Goal: Obtain resource: Obtain resource

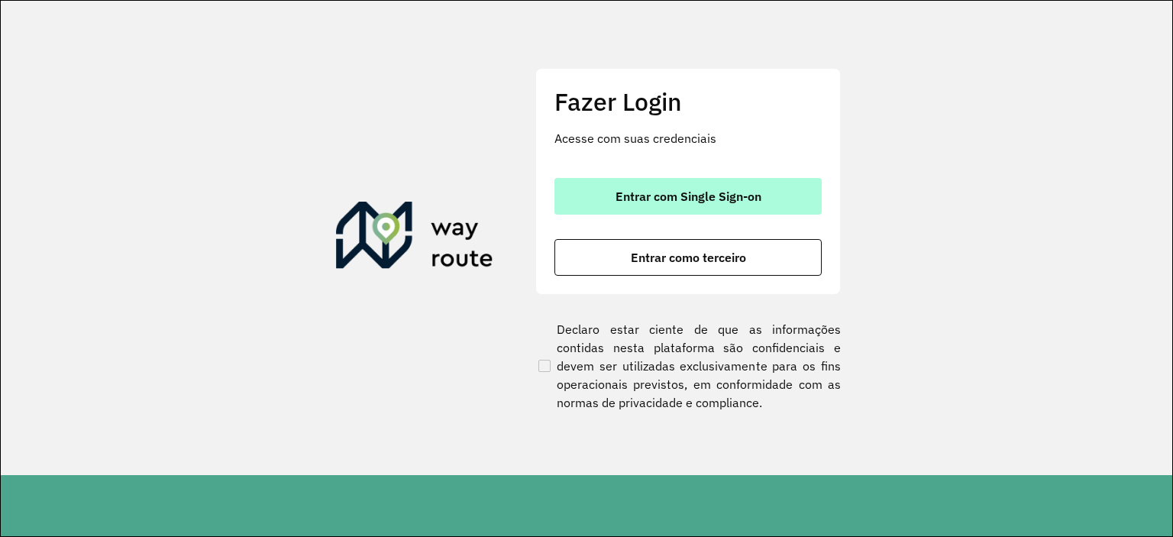
click at [655, 196] on span "Entrar com Single Sign-on" at bounding box center [689, 196] width 146 height 12
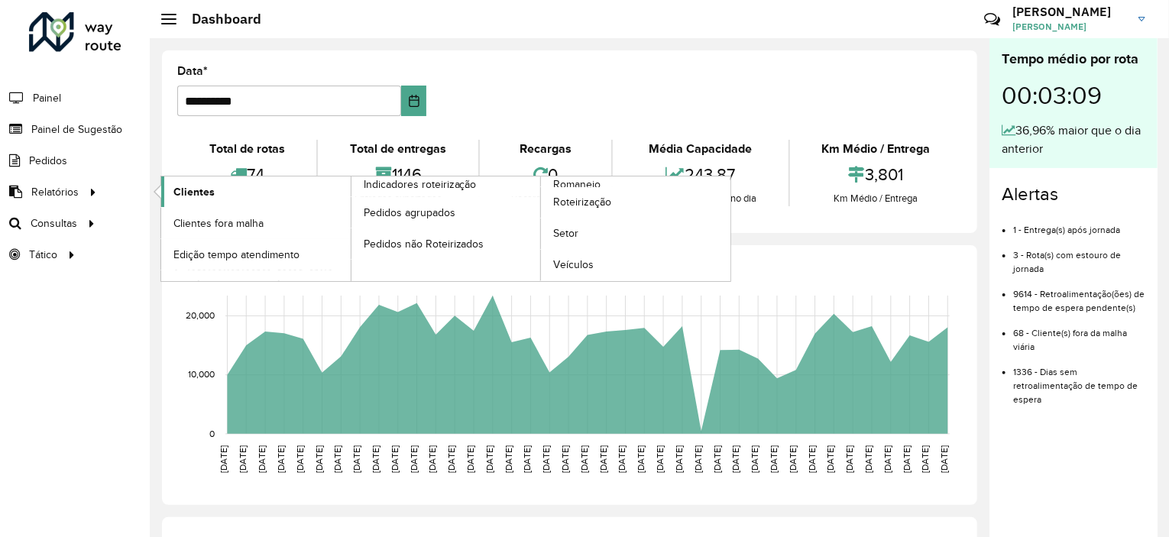
click at [202, 192] on span "Clientes" at bounding box center [193, 192] width 41 height 16
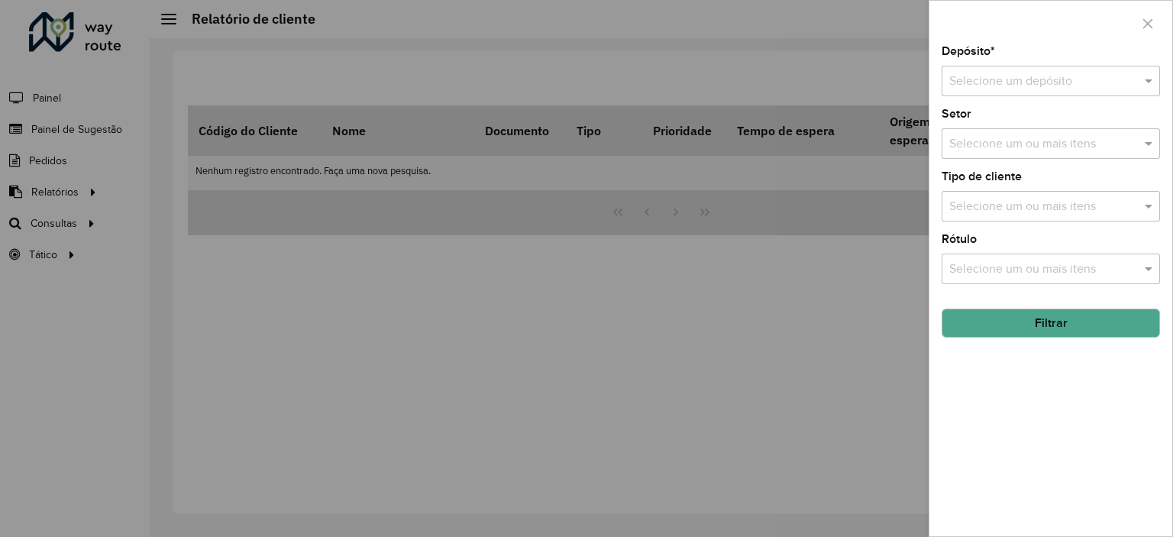
click at [765, 345] on div at bounding box center [586, 268] width 1173 height 537
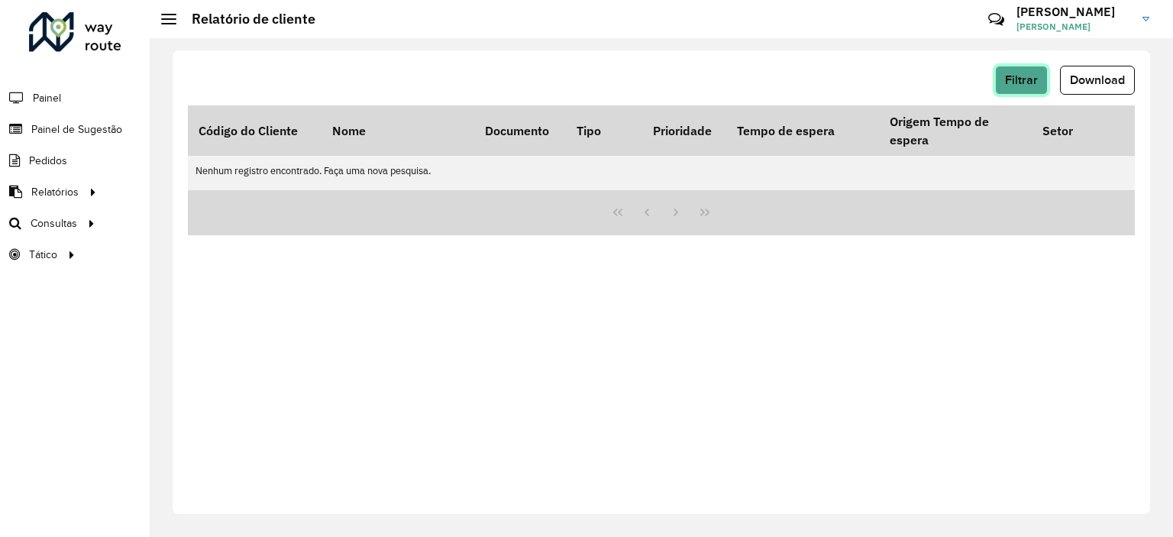
click at [1028, 82] on span "Filtrar" at bounding box center [1021, 79] width 33 height 13
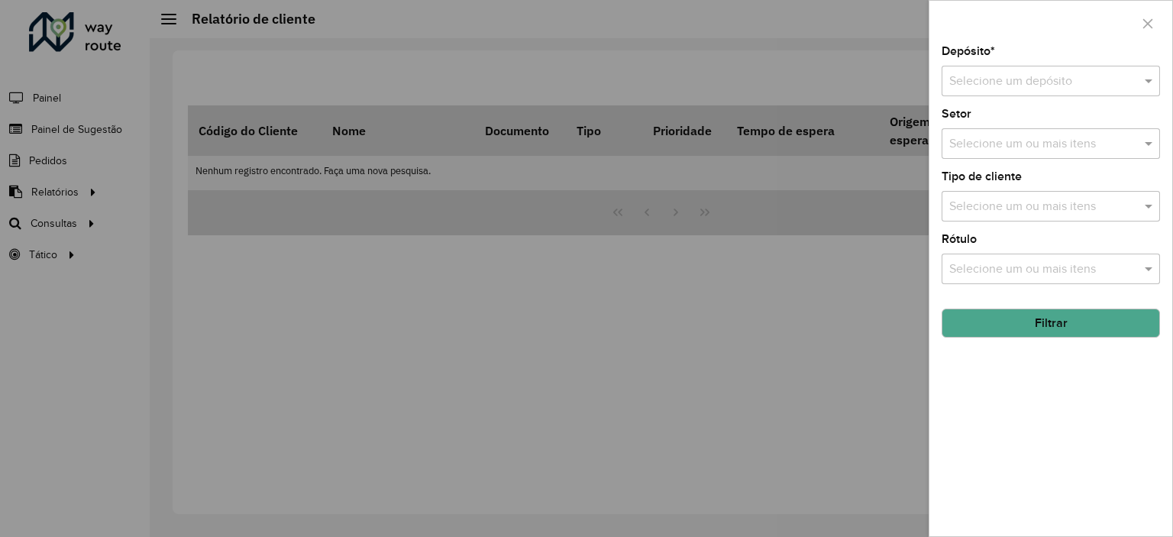
click at [1066, 73] on input "text" at bounding box center [1035, 82] width 173 height 18
click at [1005, 119] on span "CDD Santa Luzia" at bounding box center [993, 124] width 89 height 13
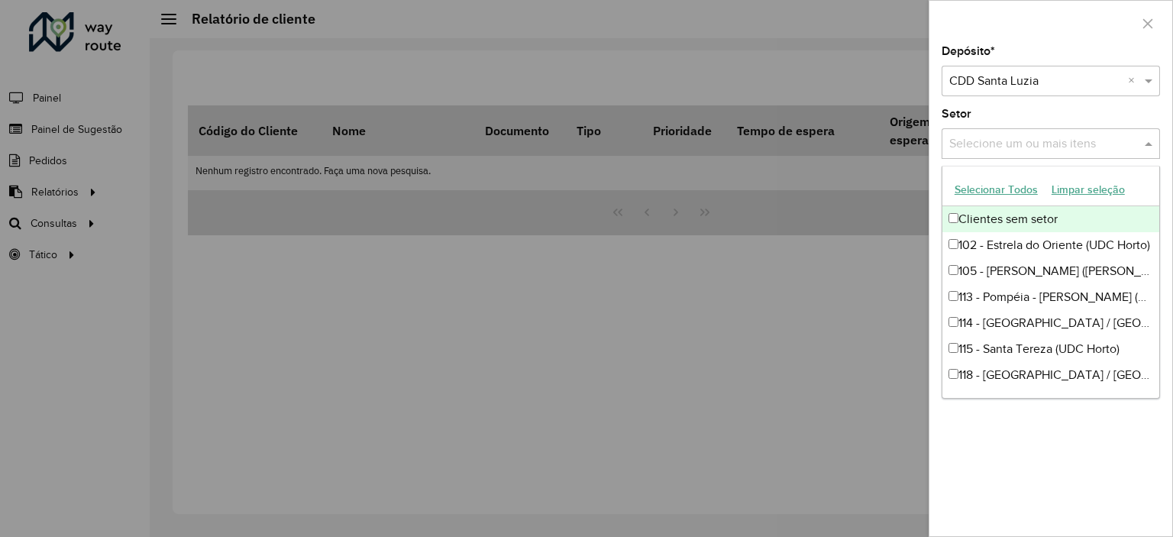
click at [1005, 146] on input "text" at bounding box center [1044, 144] width 196 height 18
click at [1027, 148] on input "text" at bounding box center [1044, 144] width 196 height 18
click at [1152, 146] on span at bounding box center [1150, 143] width 19 height 18
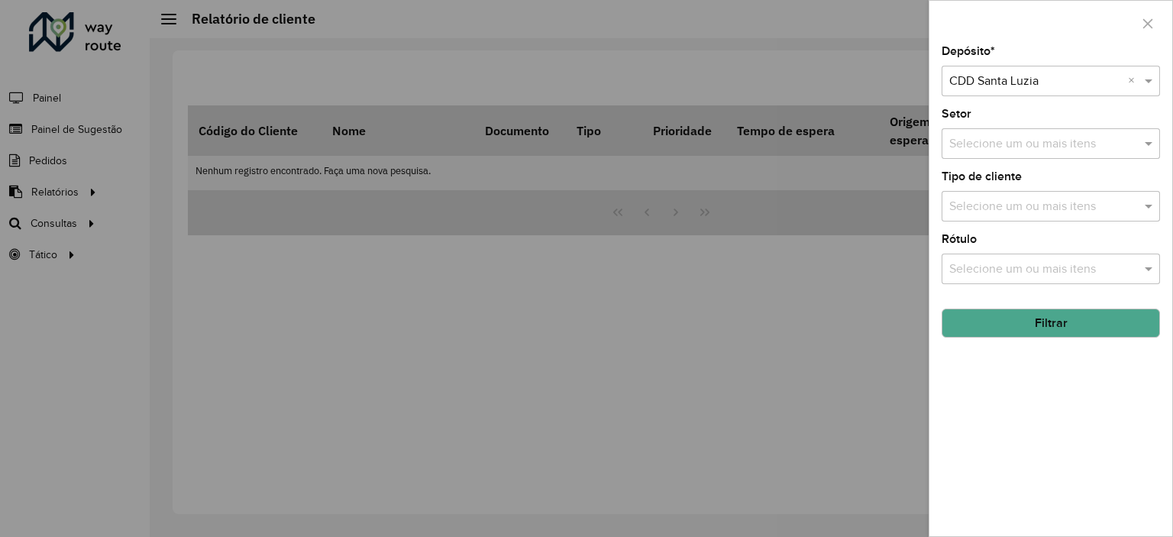
click at [1043, 319] on button "Filtrar" at bounding box center [1051, 323] width 218 height 29
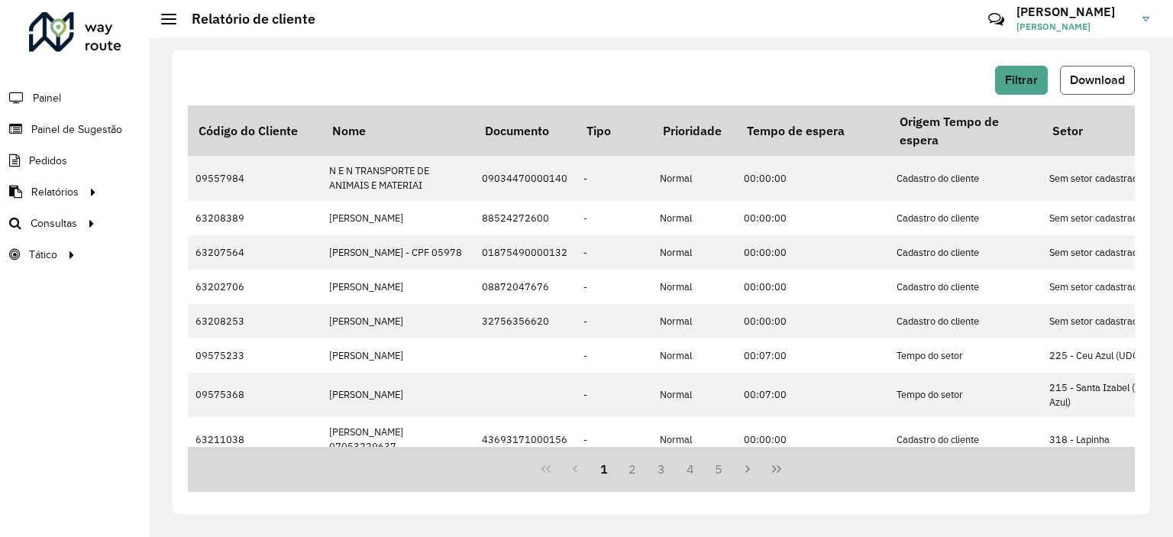
click at [1100, 75] on span "Download" at bounding box center [1097, 79] width 55 height 13
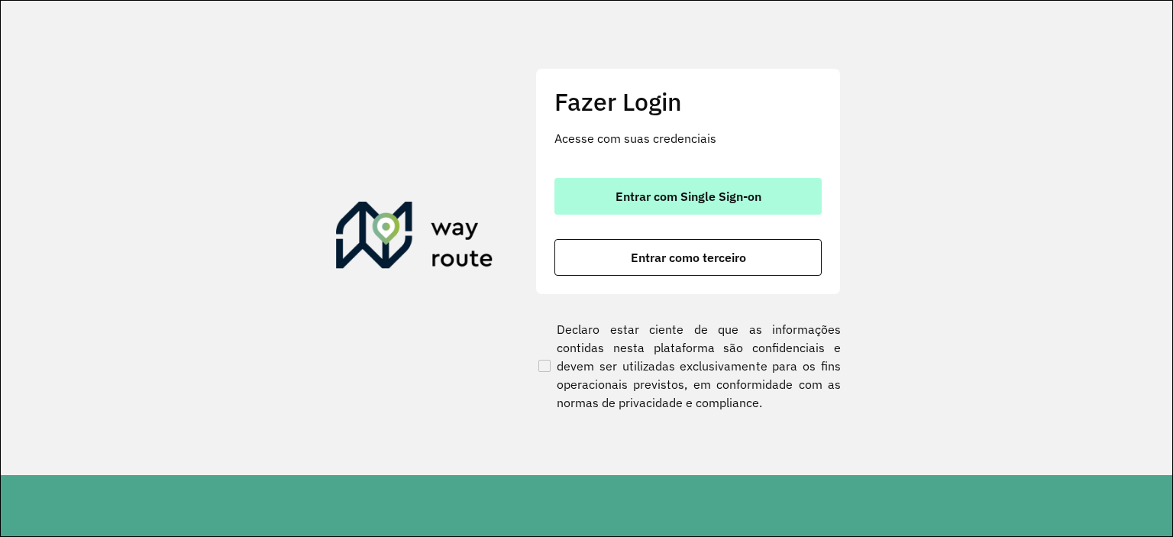
click at [620, 204] on button "Entrar com Single Sign-on" at bounding box center [687, 196] width 267 height 37
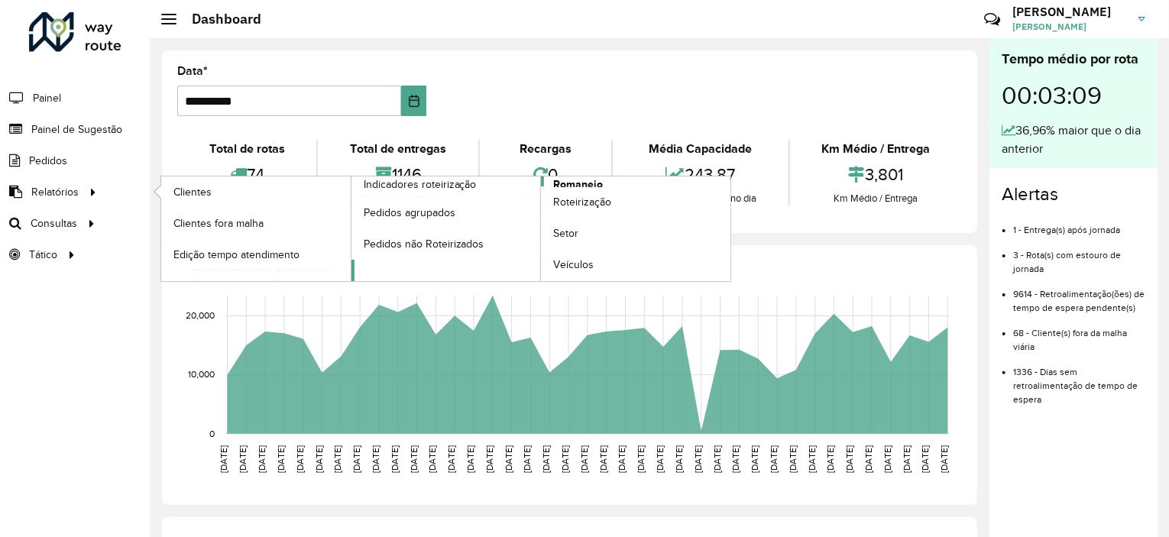
click at [577, 182] on span "Romaneio" at bounding box center [578, 184] width 50 height 16
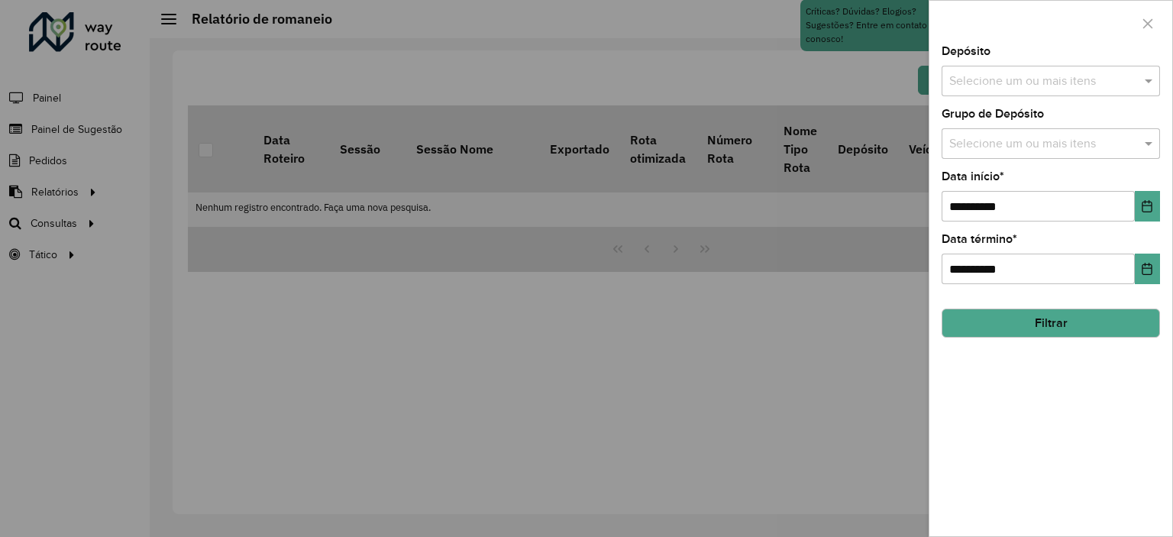
click at [1007, 76] on input "text" at bounding box center [1044, 82] width 196 height 18
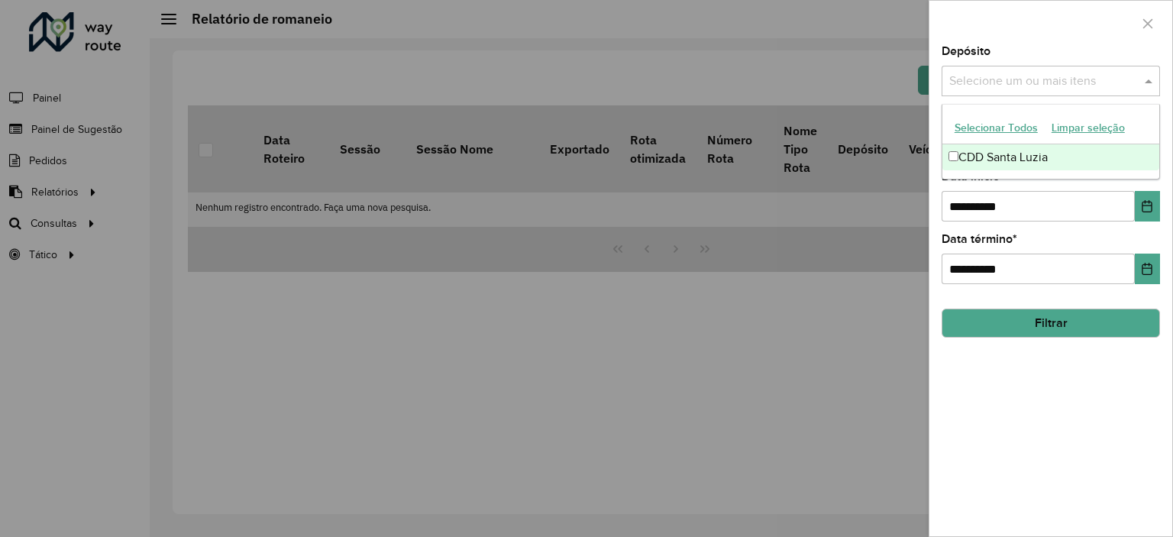
click at [975, 152] on div "CDD Santa Luzia" at bounding box center [1050, 157] width 217 height 26
click at [1011, 43] on div at bounding box center [1051, 23] width 243 height 45
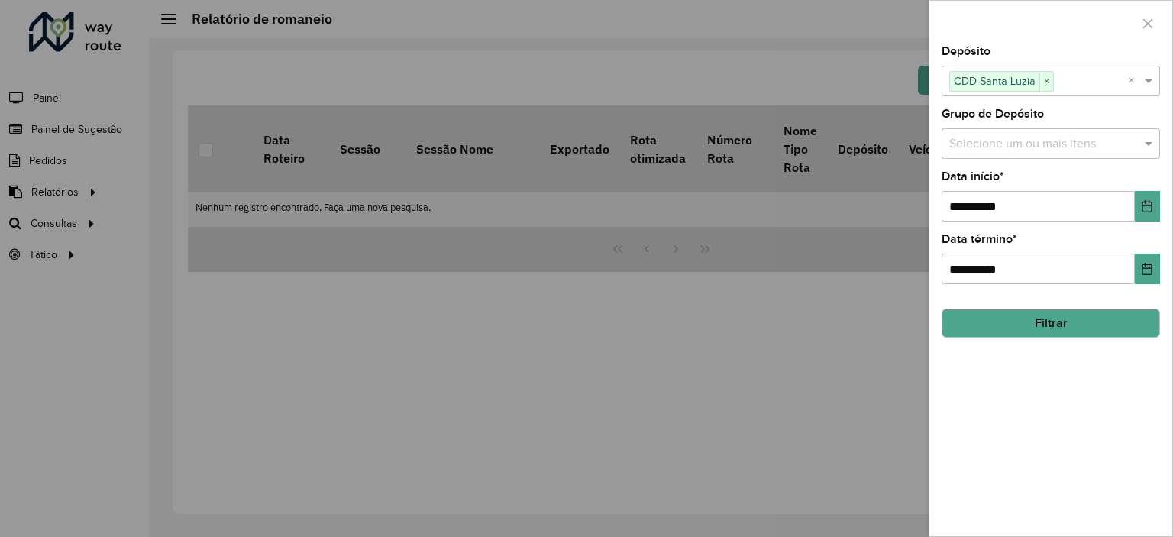
click at [987, 144] on input "text" at bounding box center [1044, 144] width 196 height 18
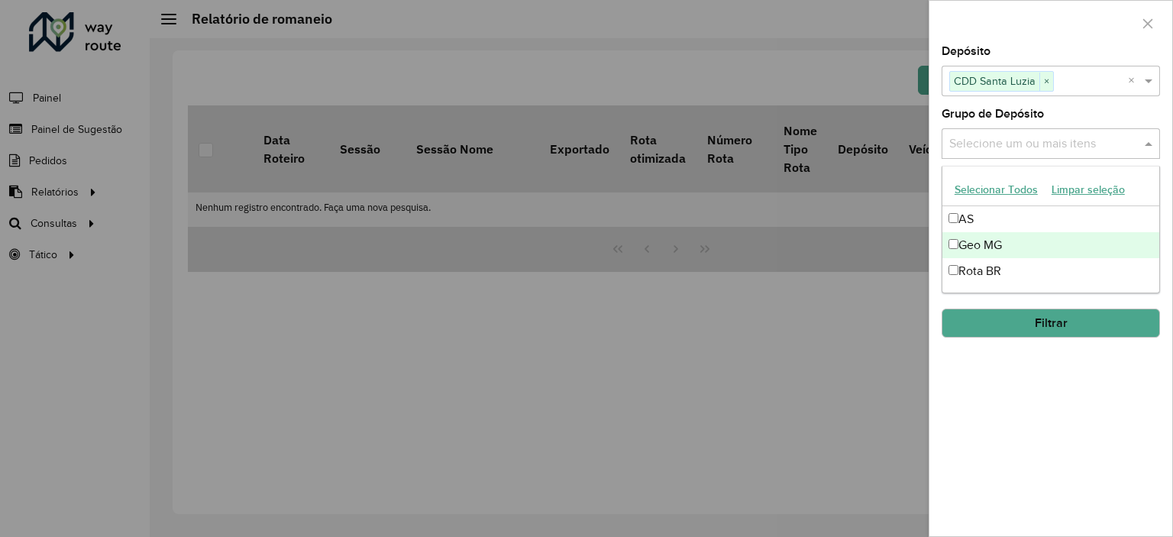
click at [988, 238] on div "Geo MG" at bounding box center [1050, 245] width 217 height 26
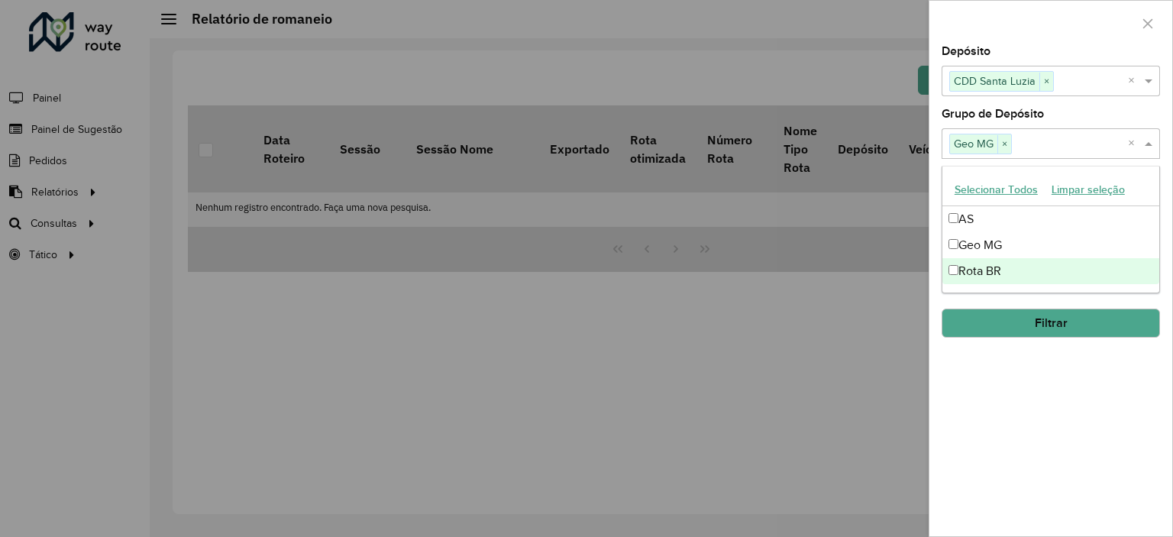
click at [1068, 354] on div "**********" at bounding box center [1051, 291] width 243 height 490
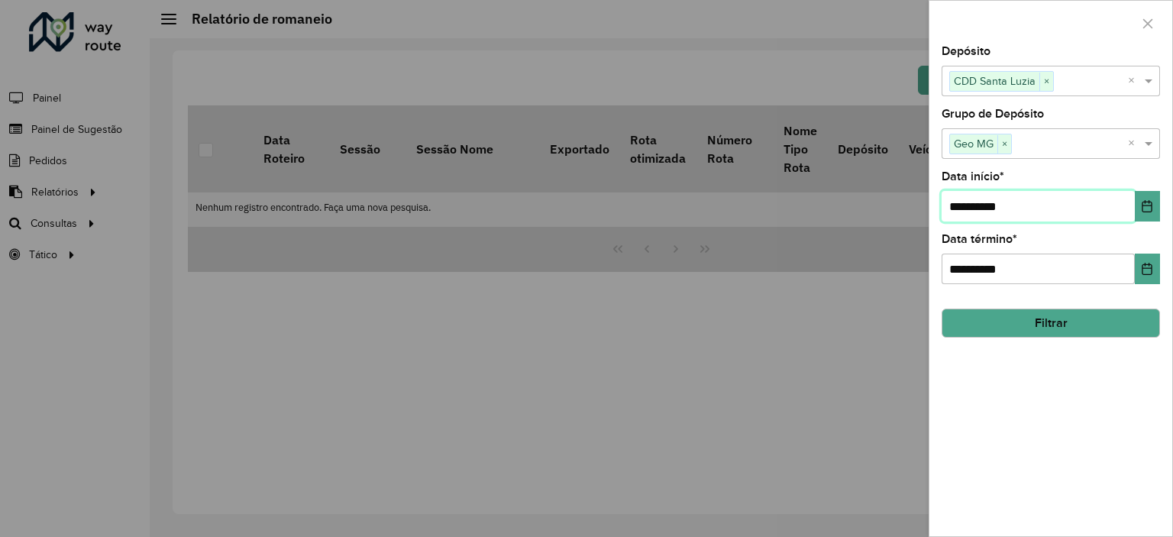
click at [1011, 202] on input "**********" at bounding box center [1038, 206] width 193 height 31
click at [1143, 201] on icon "Choose Date" at bounding box center [1147, 206] width 12 height 12
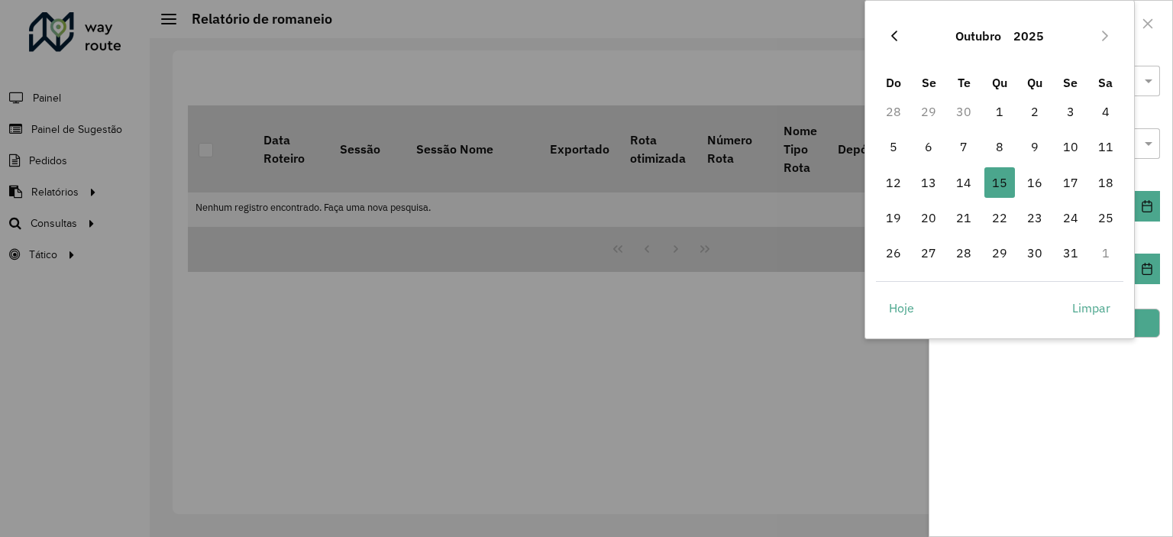
click at [904, 42] on button "Previous Month" at bounding box center [894, 36] width 24 height 24
click at [895, 38] on icon "Previous Month" at bounding box center [894, 36] width 12 height 12
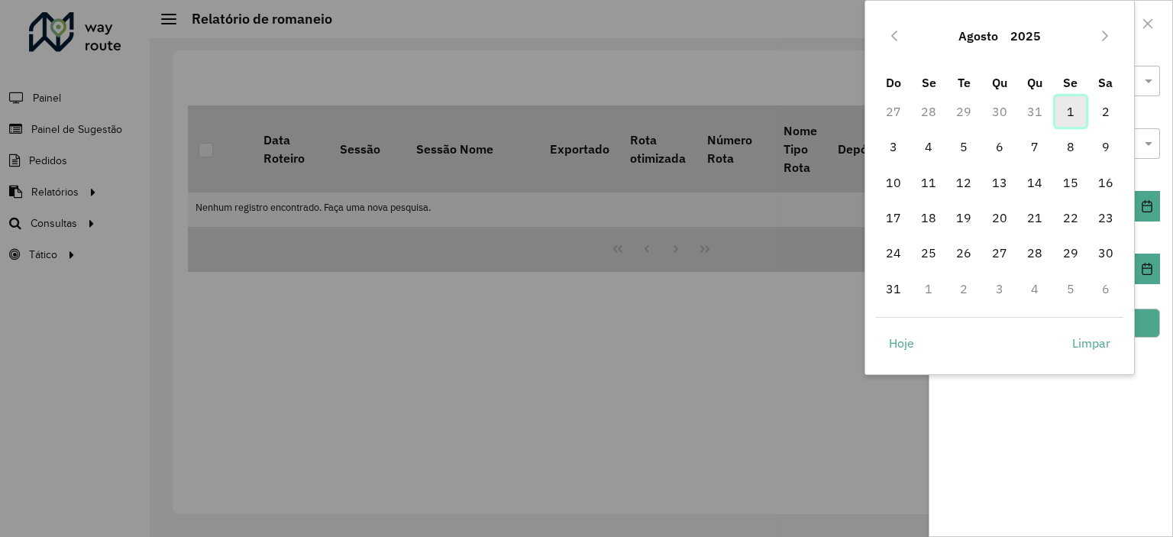
click at [1072, 114] on span "1" at bounding box center [1071, 111] width 31 height 31
type input "**********"
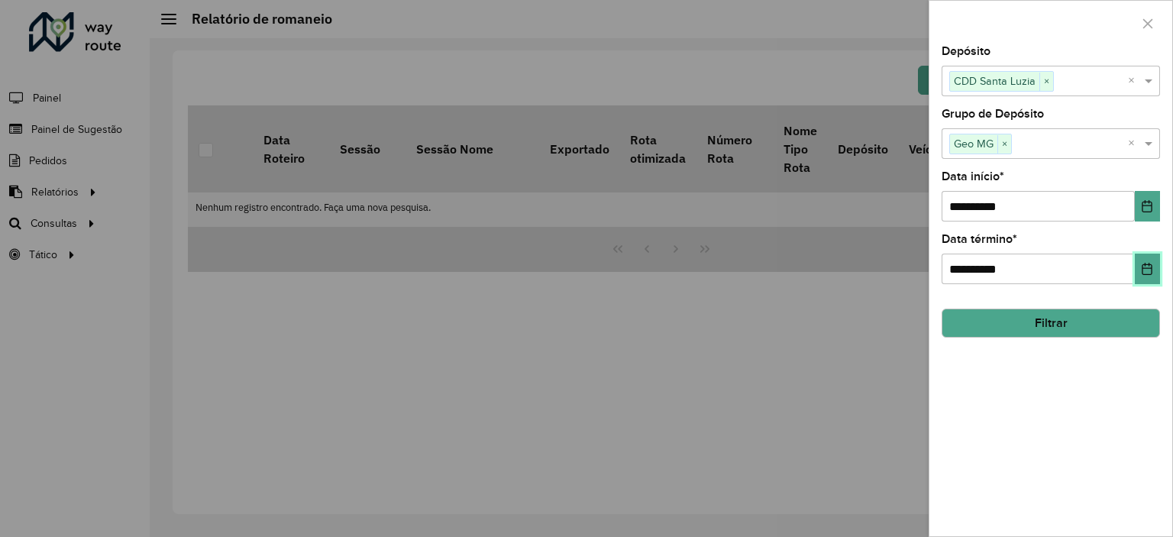
click at [1136, 268] on button "Choose Date" at bounding box center [1147, 269] width 25 height 31
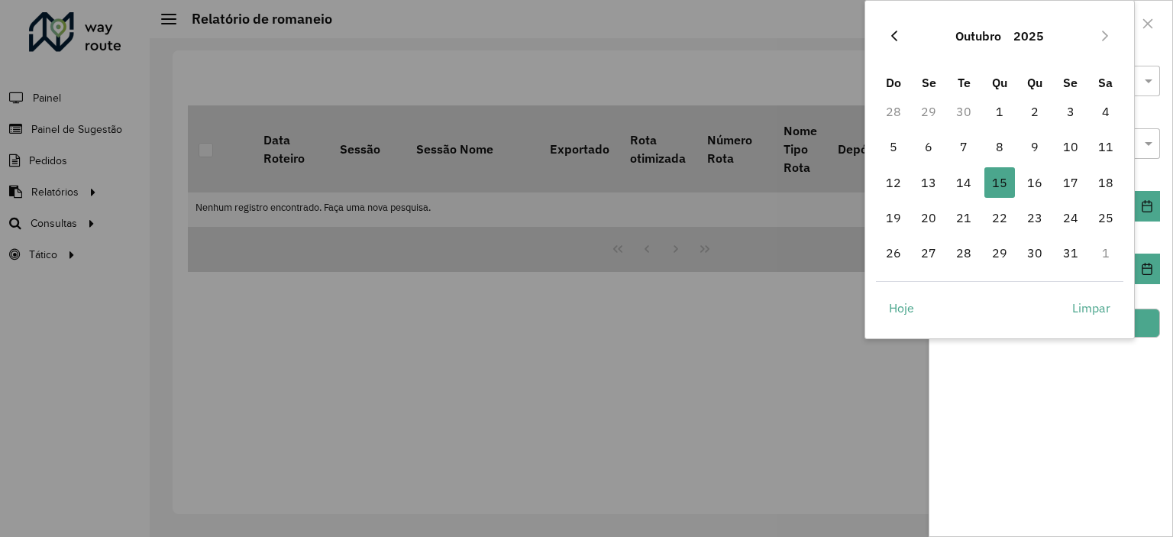
click at [895, 32] on icon "Previous Month" at bounding box center [894, 36] width 6 height 11
click at [900, 289] on span "31" at bounding box center [893, 288] width 31 height 31
type input "**********"
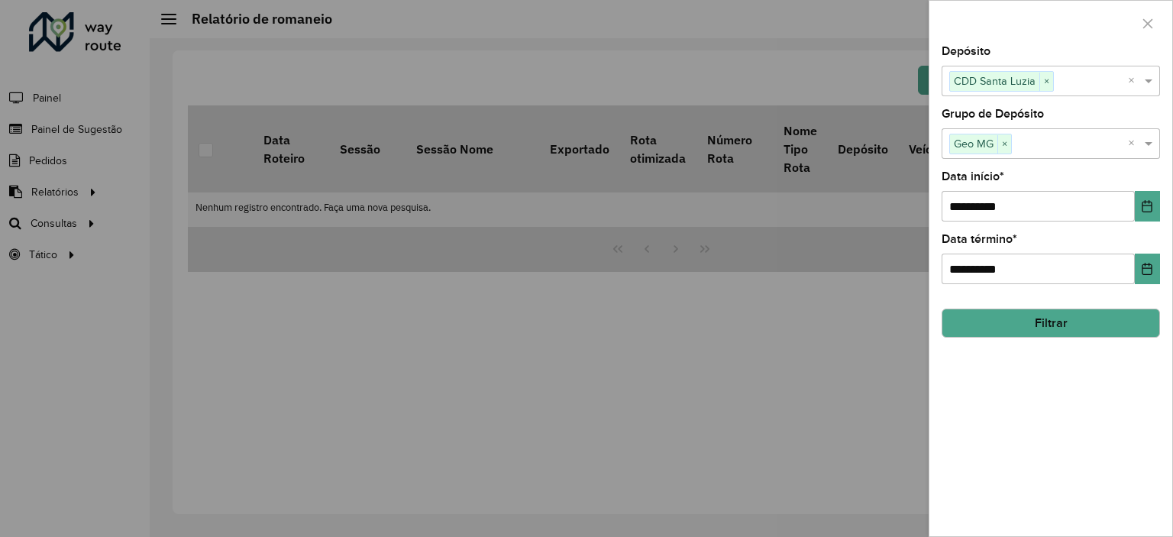
click at [1052, 320] on button "Filtrar" at bounding box center [1051, 323] width 218 height 29
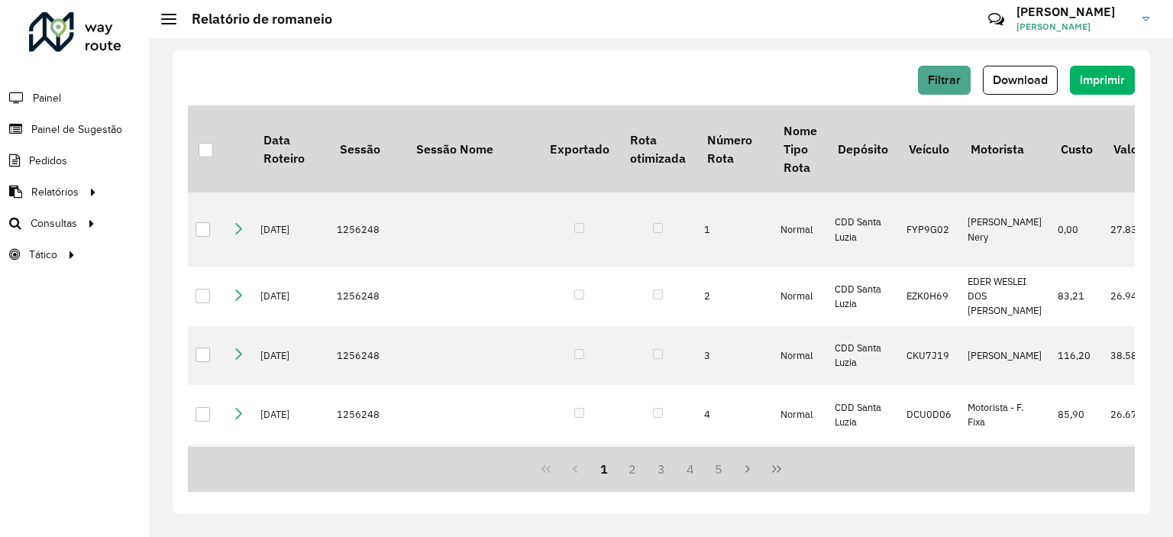
click at [601, 47] on div "Filtrar Download Imprimir Data Roteiro Sessão Sessão Nome Exportado Rota otimiz…" at bounding box center [661, 287] width 1023 height 499
click at [203, 149] on div at bounding box center [206, 150] width 15 height 15
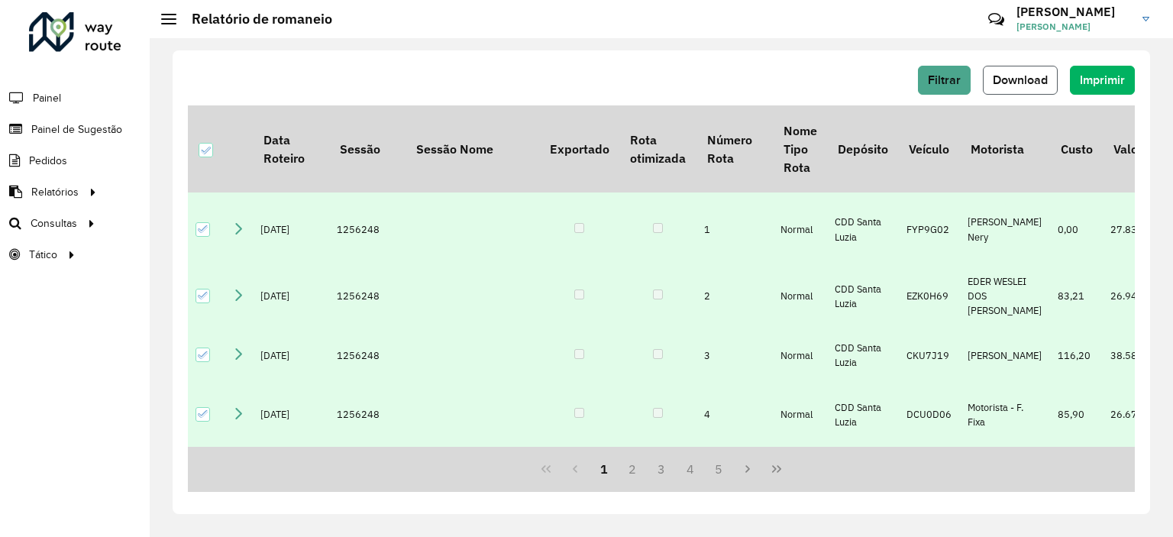
click at [1035, 79] on span "Download" at bounding box center [1020, 79] width 55 height 13
click at [773, 85] on div "Filtrar Download Imprimir" at bounding box center [661, 80] width 947 height 29
click at [947, 75] on span "Filtrar" at bounding box center [944, 79] width 33 height 13
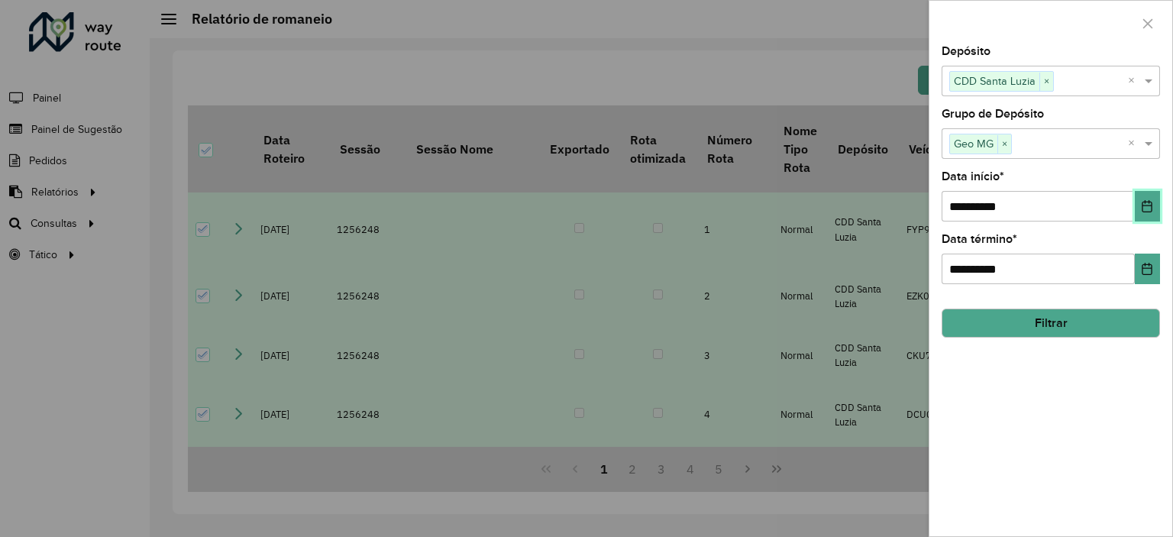
click at [1153, 218] on button "Choose Date" at bounding box center [1147, 206] width 25 height 31
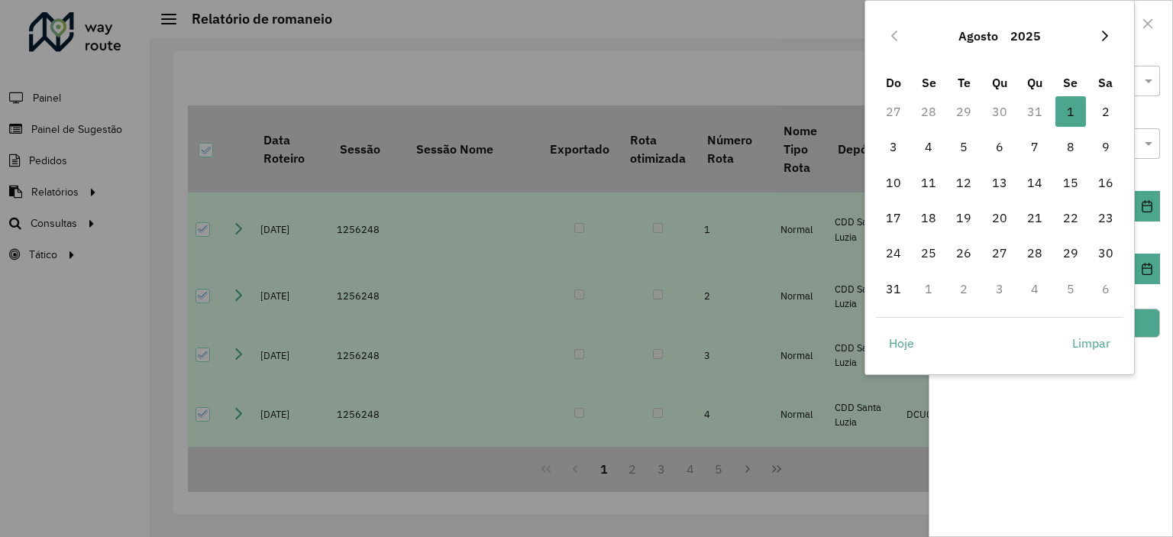
click at [1100, 36] on icon "Next Month" at bounding box center [1105, 36] width 12 height 12
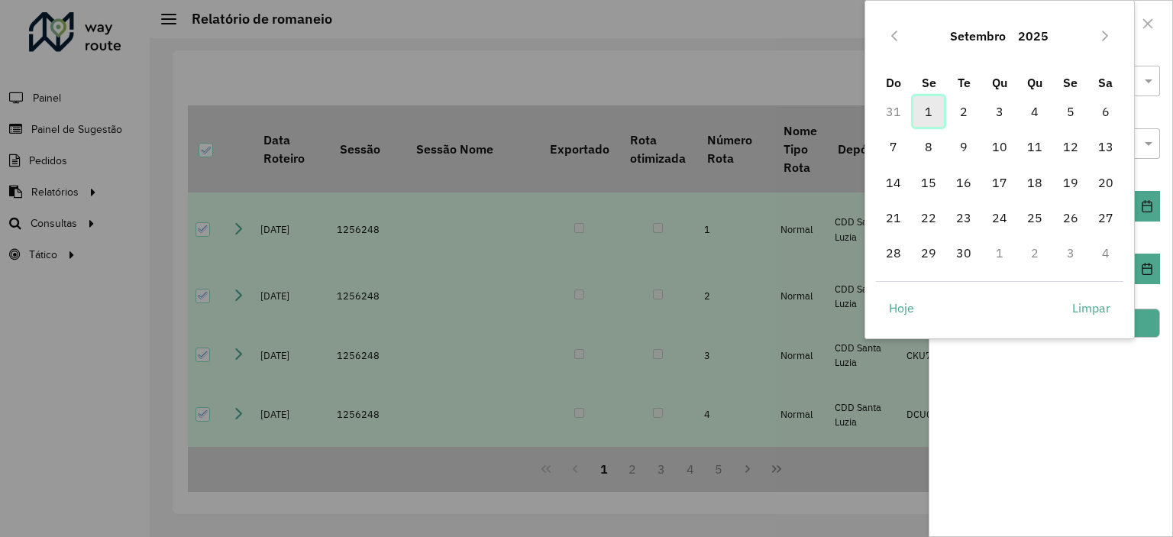
click at [926, 112] on span "1" at bounding box center [928, 111] width 31 height 31
type input "**********"
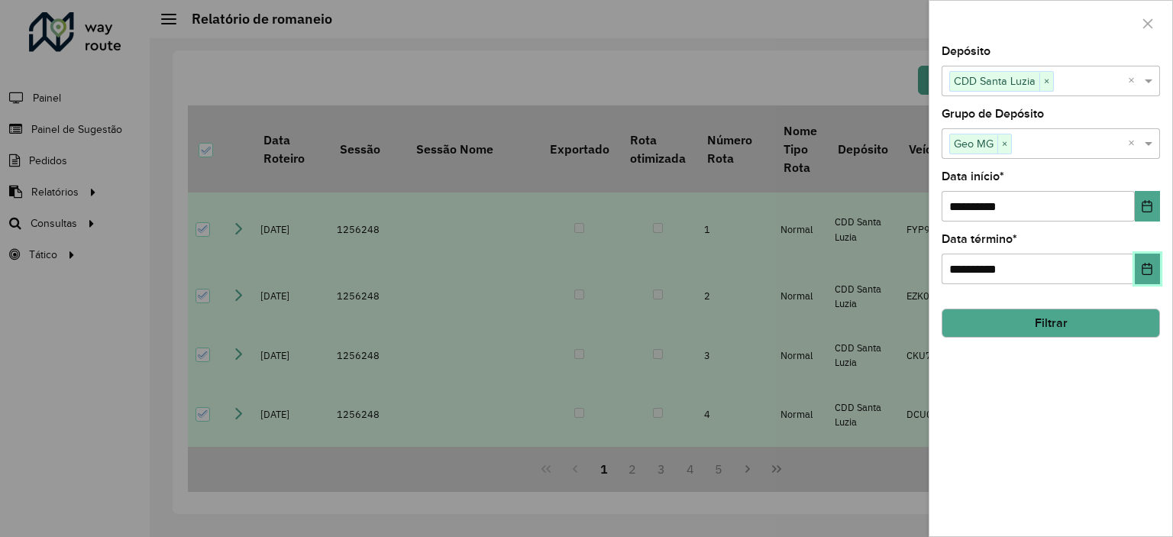
click at [1155, 262] on button "Choose Date" at bounding box center [1147, 269] width 25 height 31
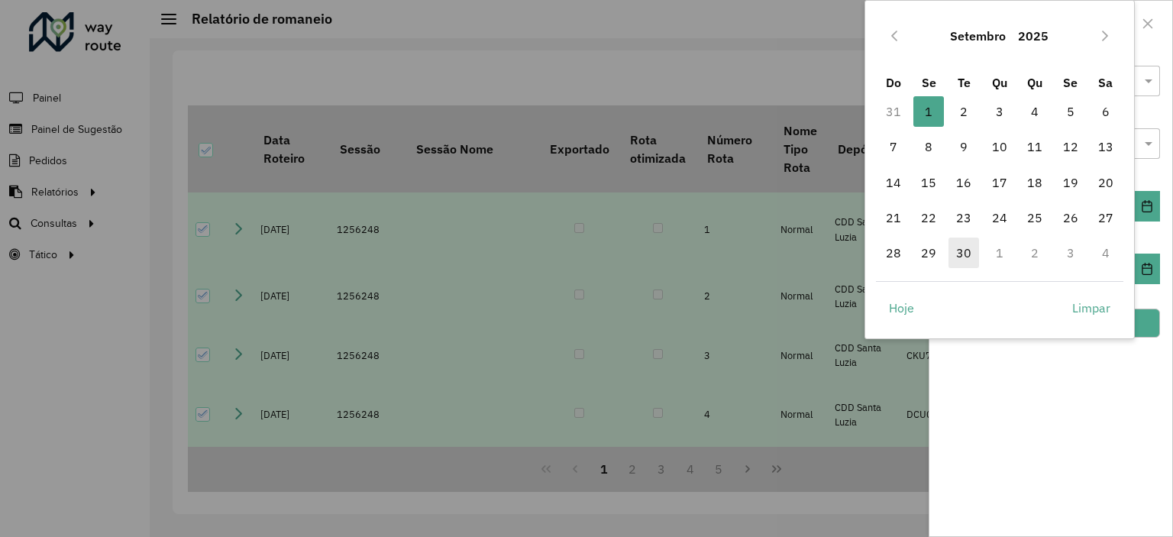
click at [959, 254] on span "30" at bounding box center [964, 253] width 31 height 31
type input "**********"
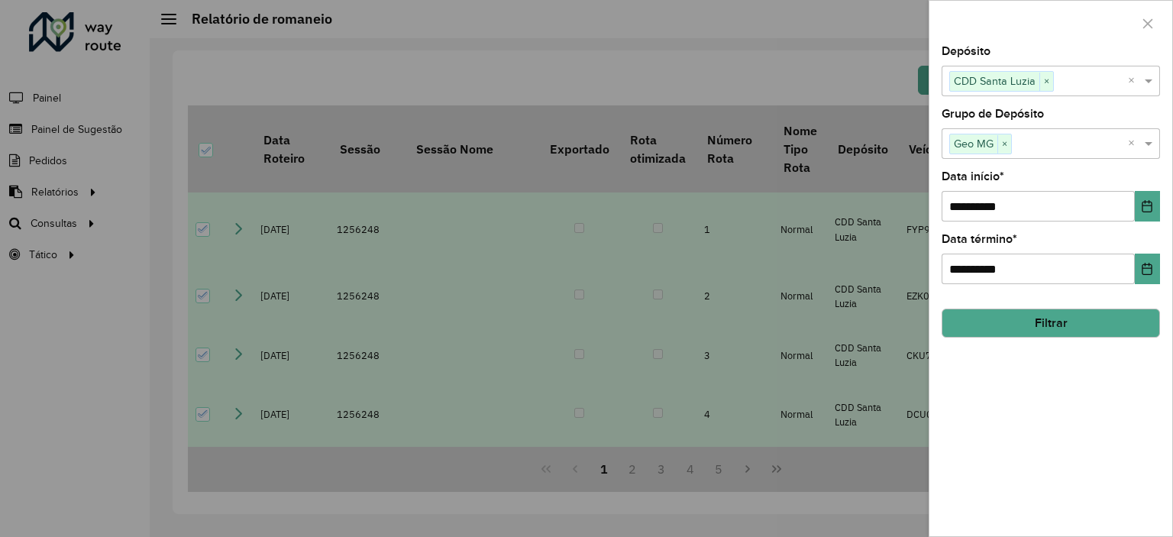
drag, startPoint x: 1129, startPoint y: 383, endPoint x: 1081, endPoint y: 333, distance: 68.6
click at [1128, 382] on div "**********" at bounding box center [1051, 291] width 243 height 490
click at [1078, 325] on button "Filtrar" at bounding box center [1051, 323] width 218 height 29
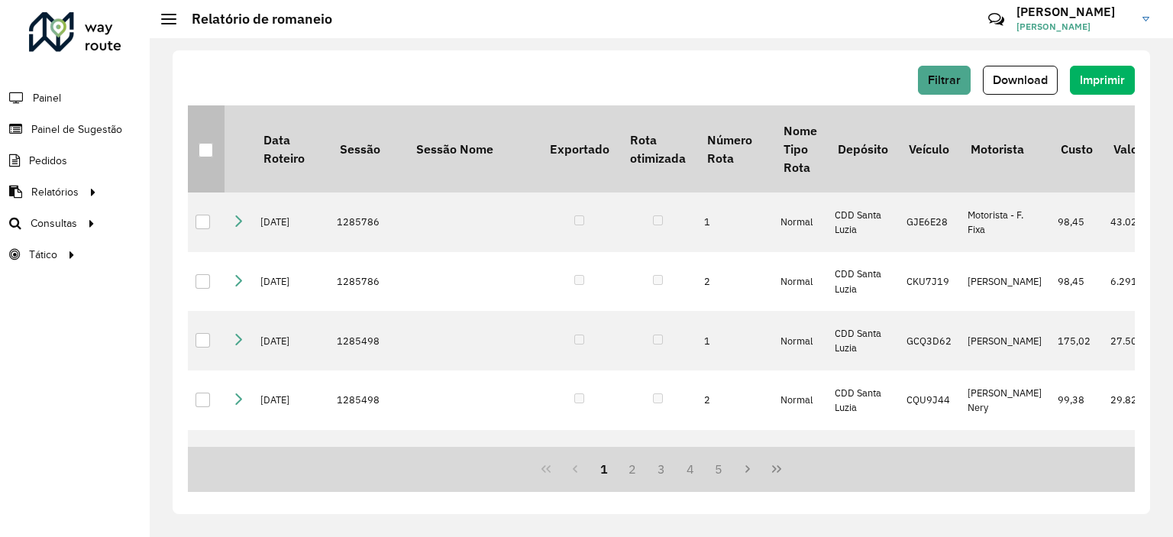
drag, startPoint x: 202, startPoint y: 145, endPoint x: 452, endPoint y: 140, distance: 250.6
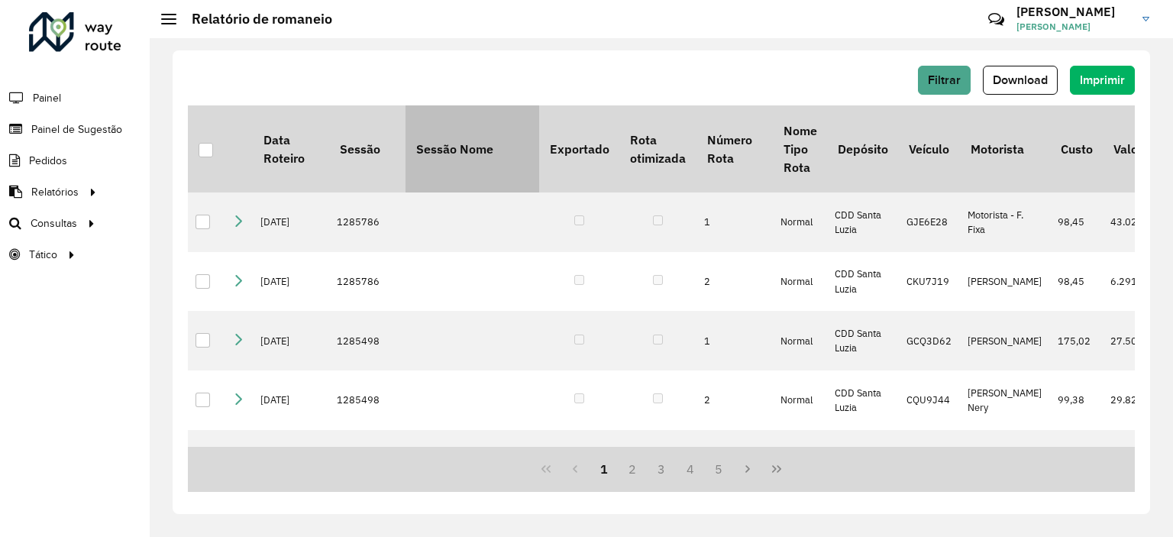
click at [202, 146] on div at bounding box center [206, 150] width 15 height 15
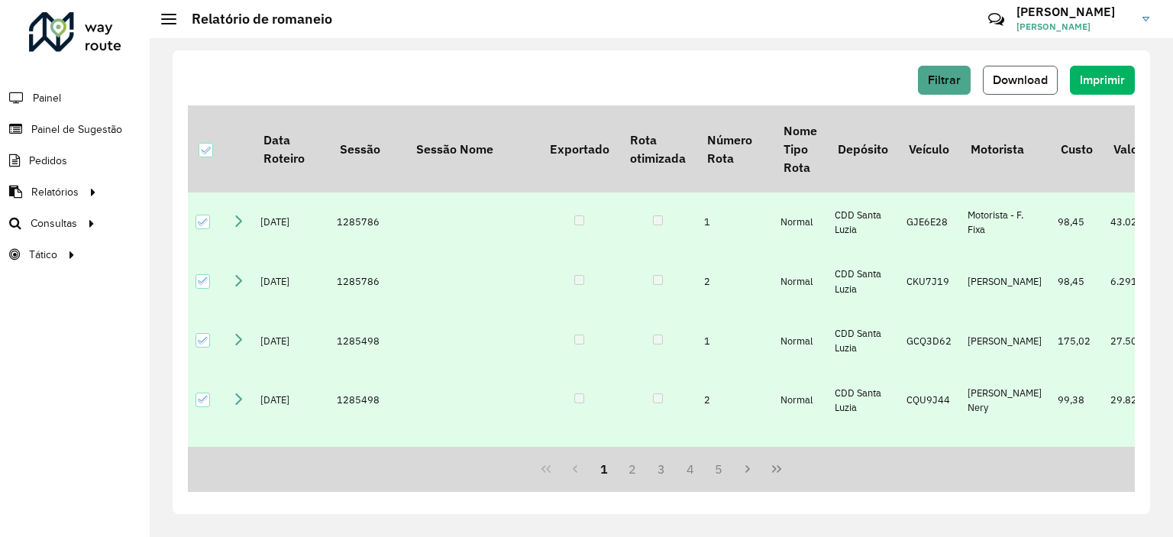
click at [1026, 83] on span "Download" at bounding box center [1020, 79] width 55 height 13
